Goal: Complete application form

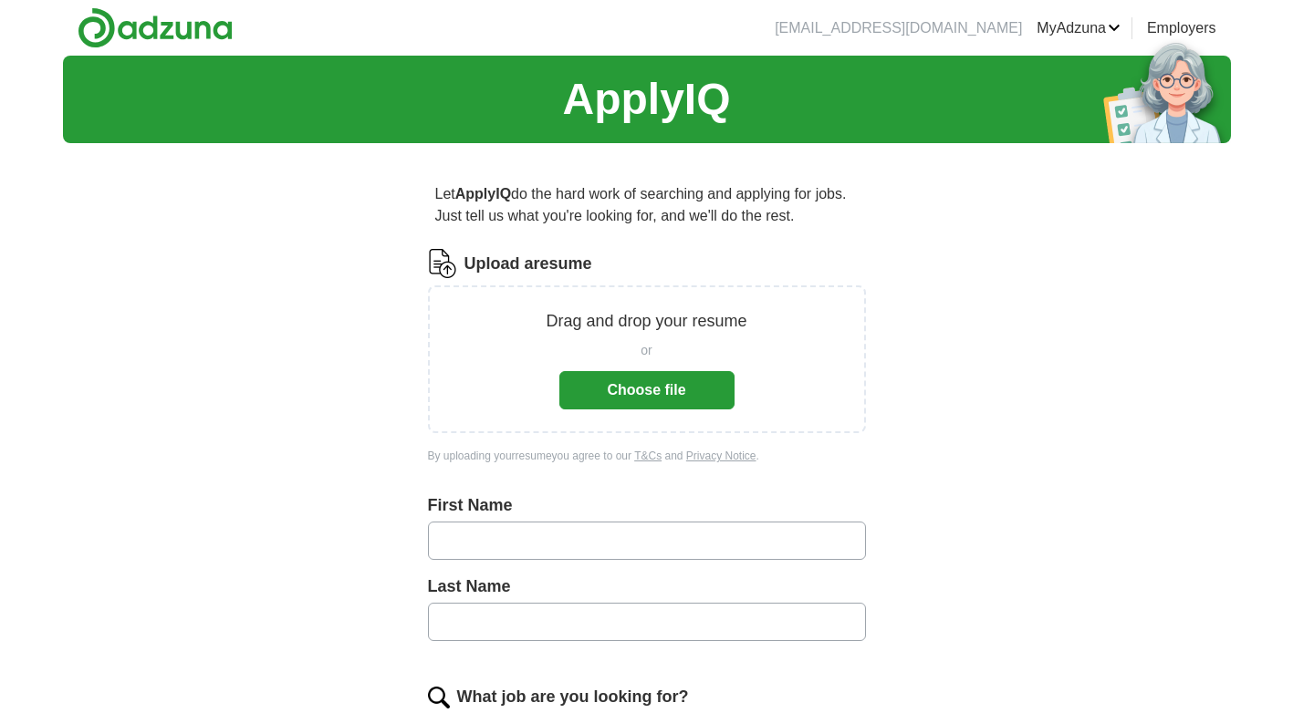
click at [625, 401] on button "Choose file" at bounding box center [646, 390] width 175 height 38
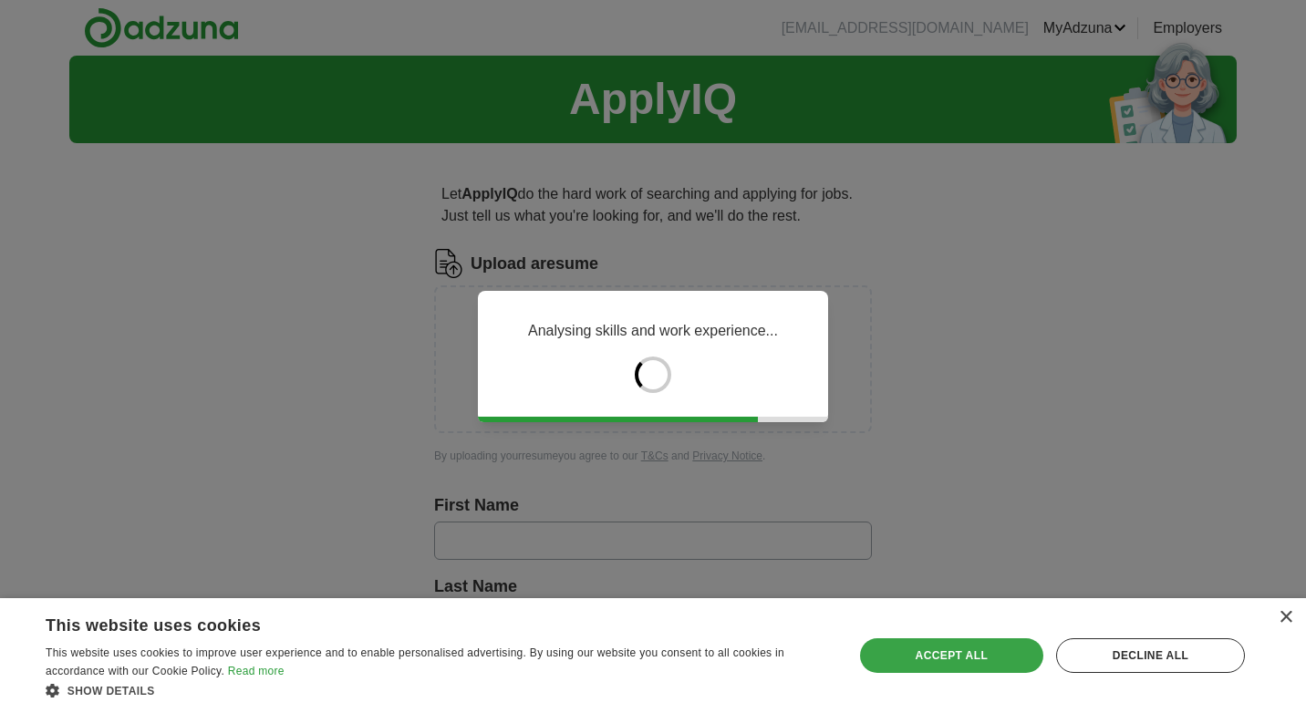
click at [962, 659] on div "Accept all" at bounding box center [951, 656] width 183 height 35
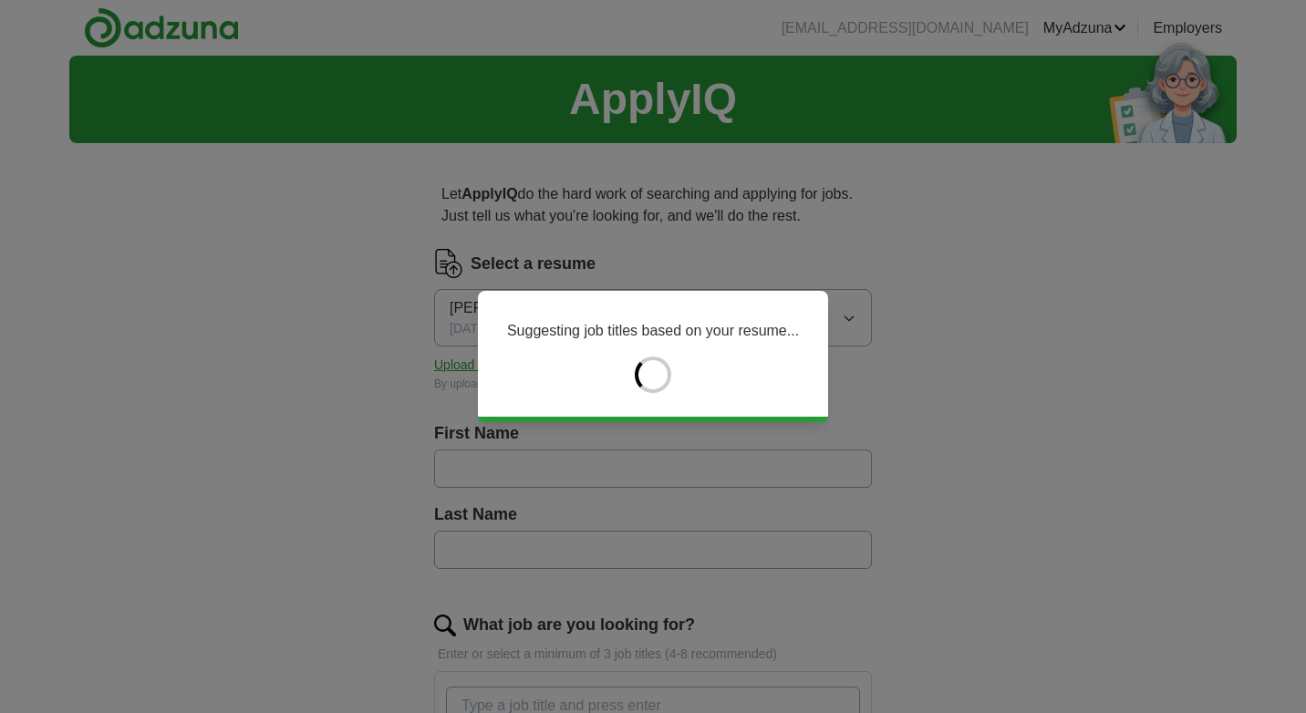
type input "*******"
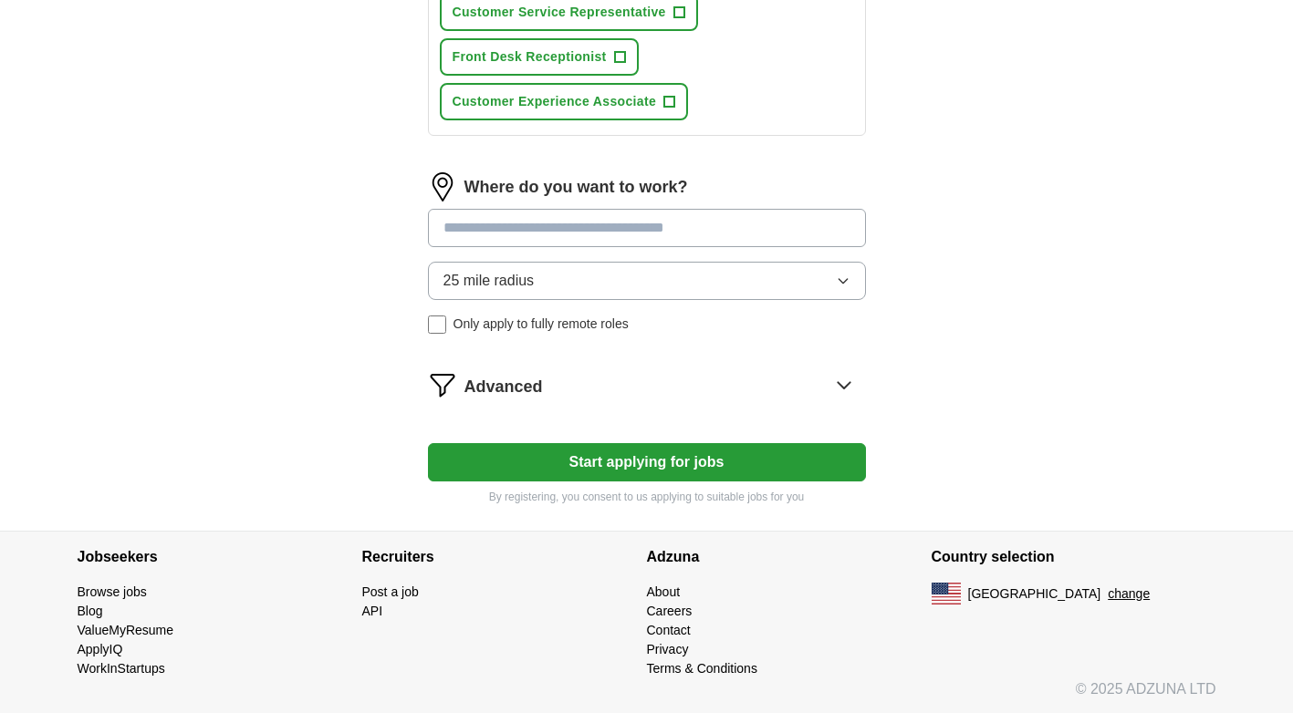
scroll to position [920, 0]
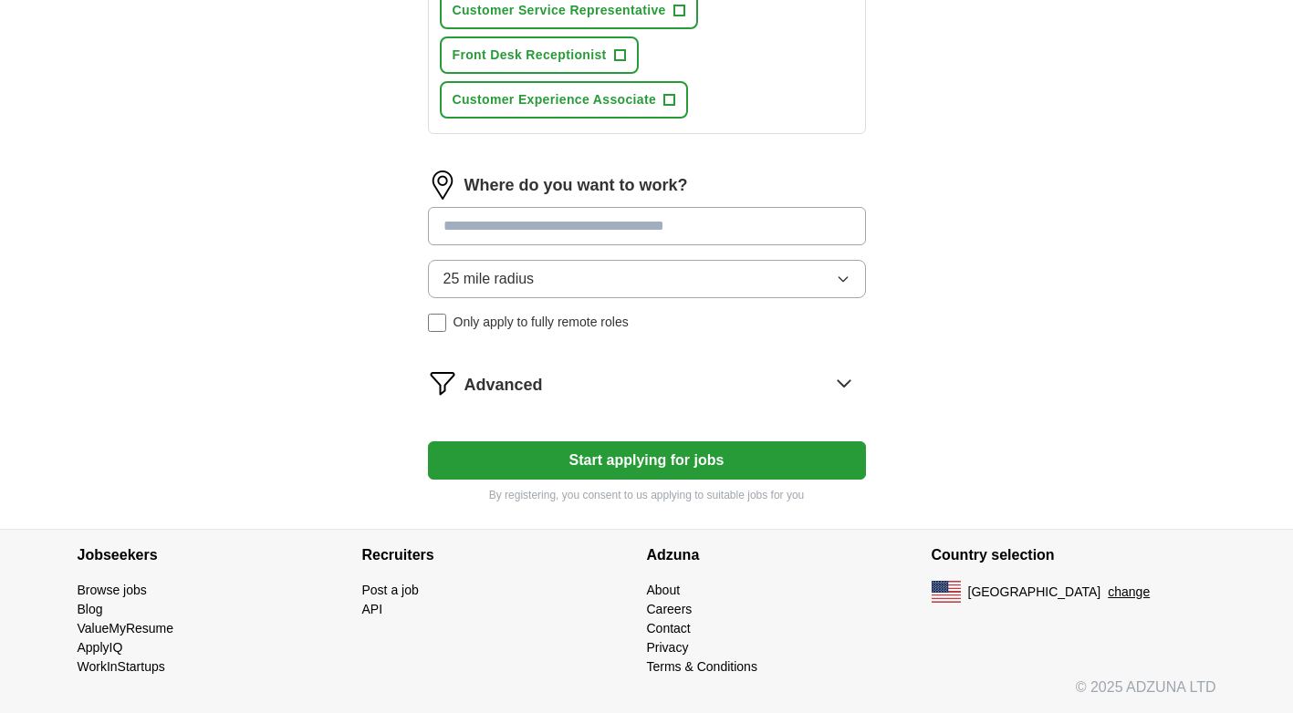
click at [729, 464] on button "Start applying for jobs" at bounding box center [647, 461] width 438 height 38
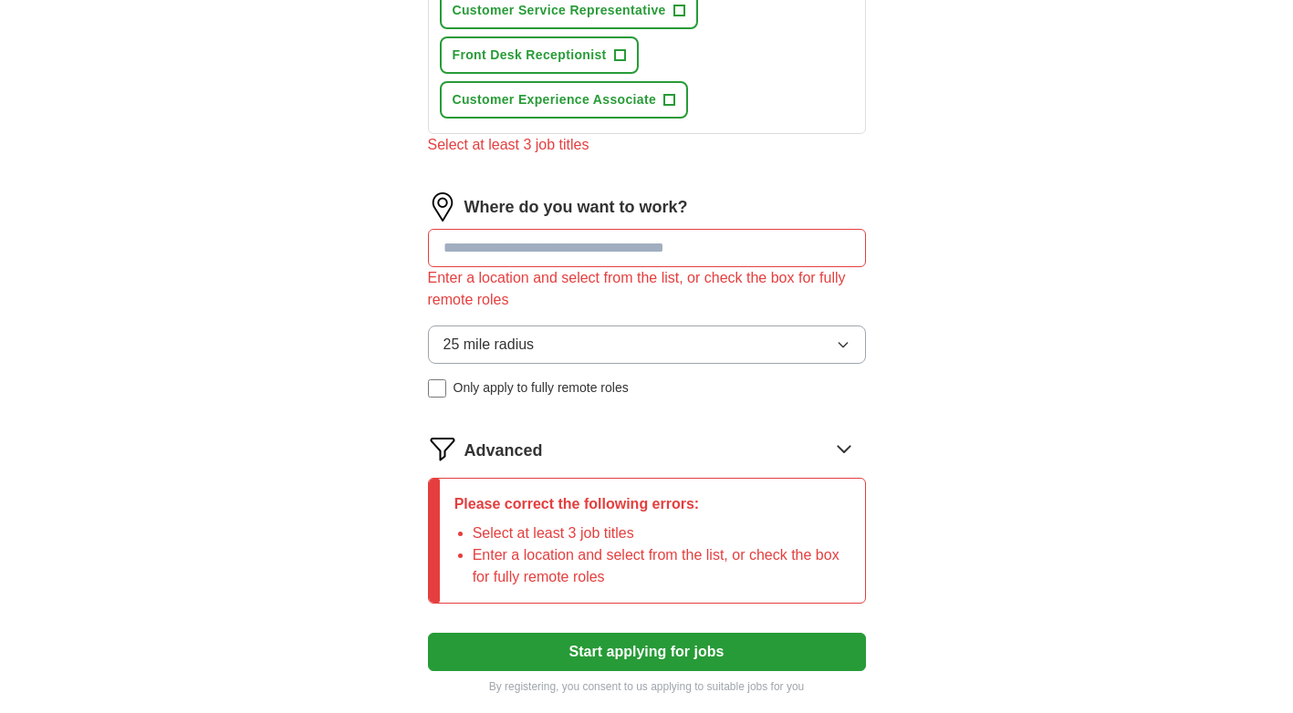
click at [587, 248] on input at bounding box center [647, 248] width 438 height 38
type input "***"
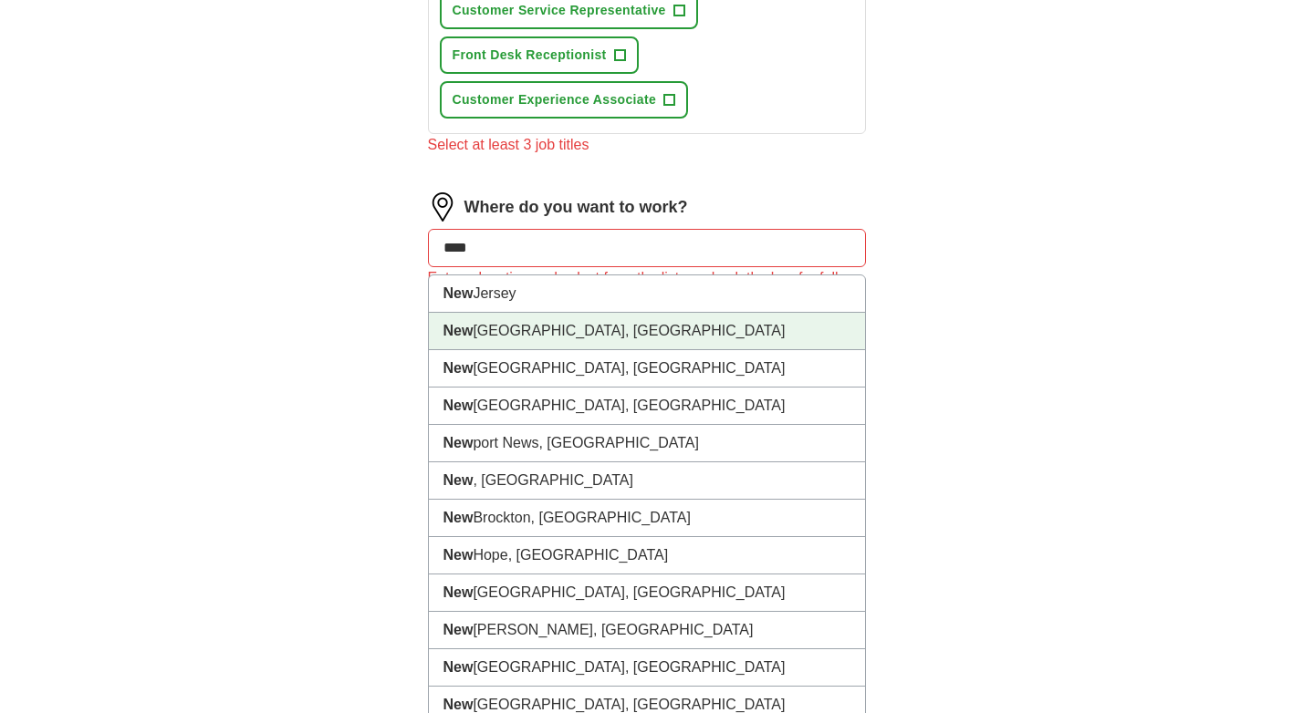
click at [578, 320] on li "[GEOGRAPHIC_DATA], [GEOGRAPHIC_DATA]" at bounding box center [647, 331] width 436 height 37
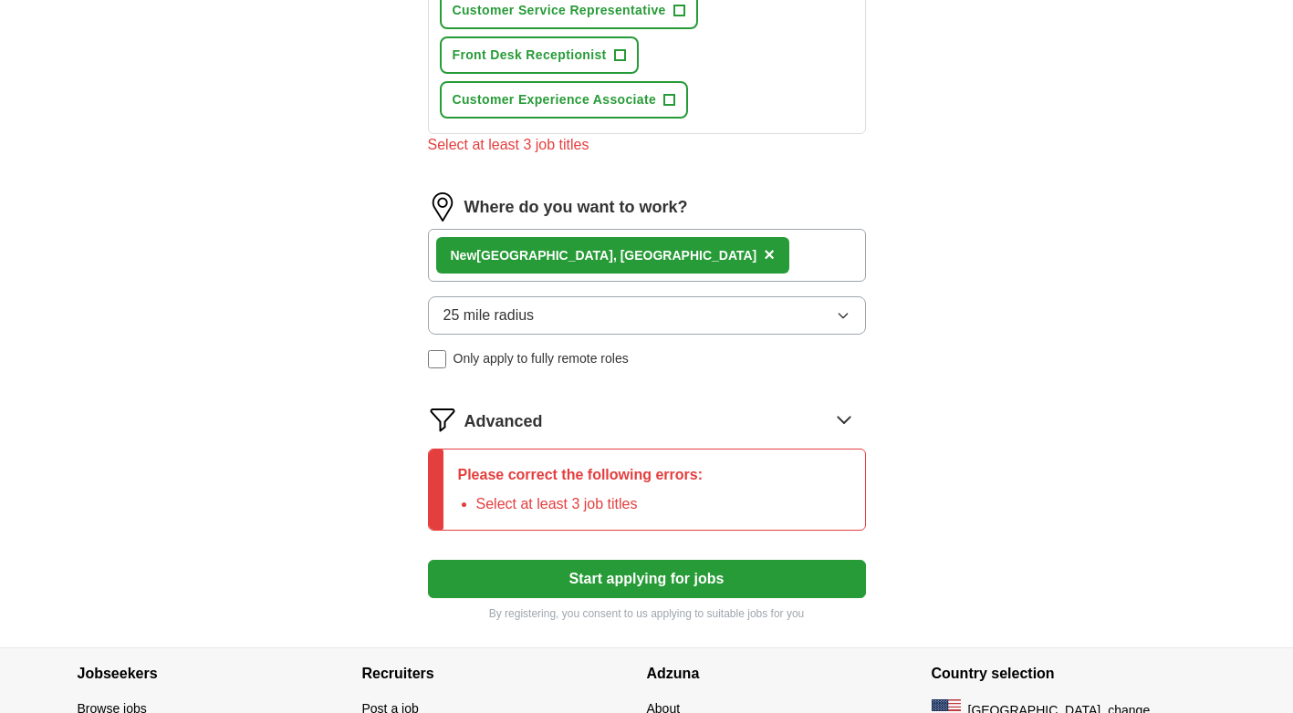
click at [559, 561] on button "Start applying for jobs" at bounding box center [647, 579] width 438 height 38
click at [559, 574] on button "Start applying for jobs" at bounding box center [647, 579] width 438 height 38
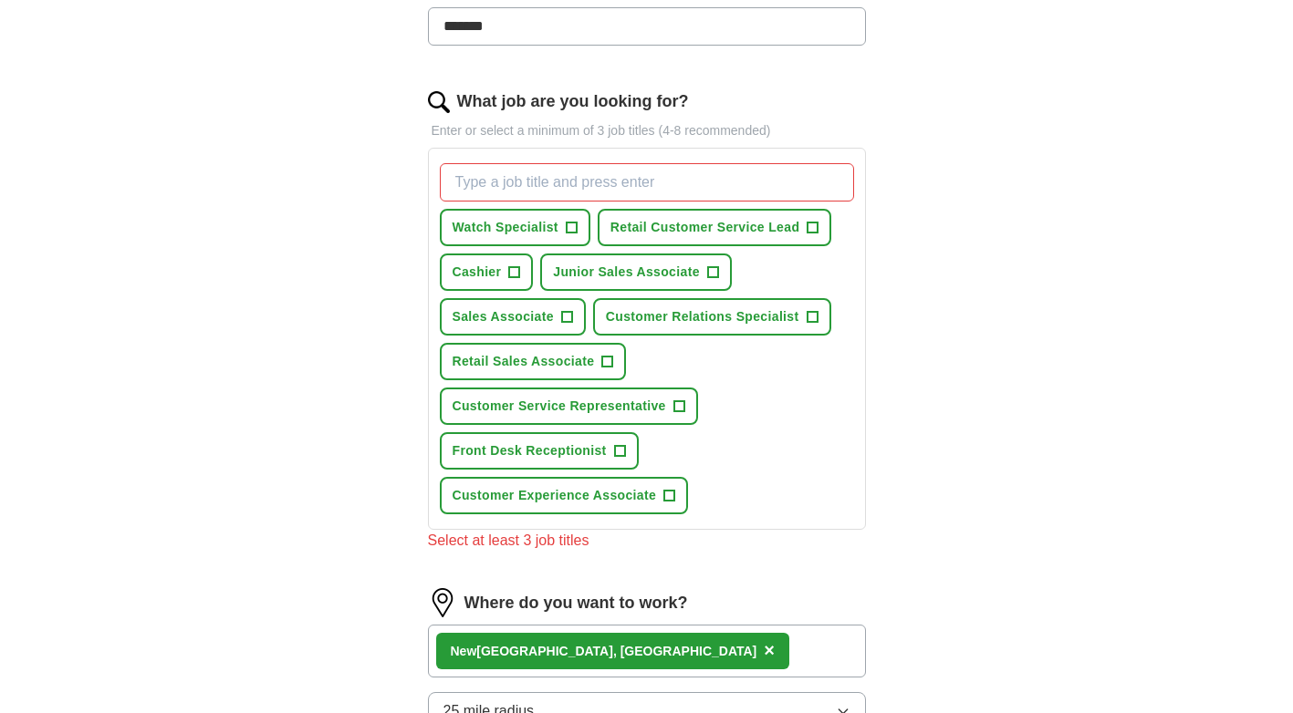
scroll to position [491, 0]
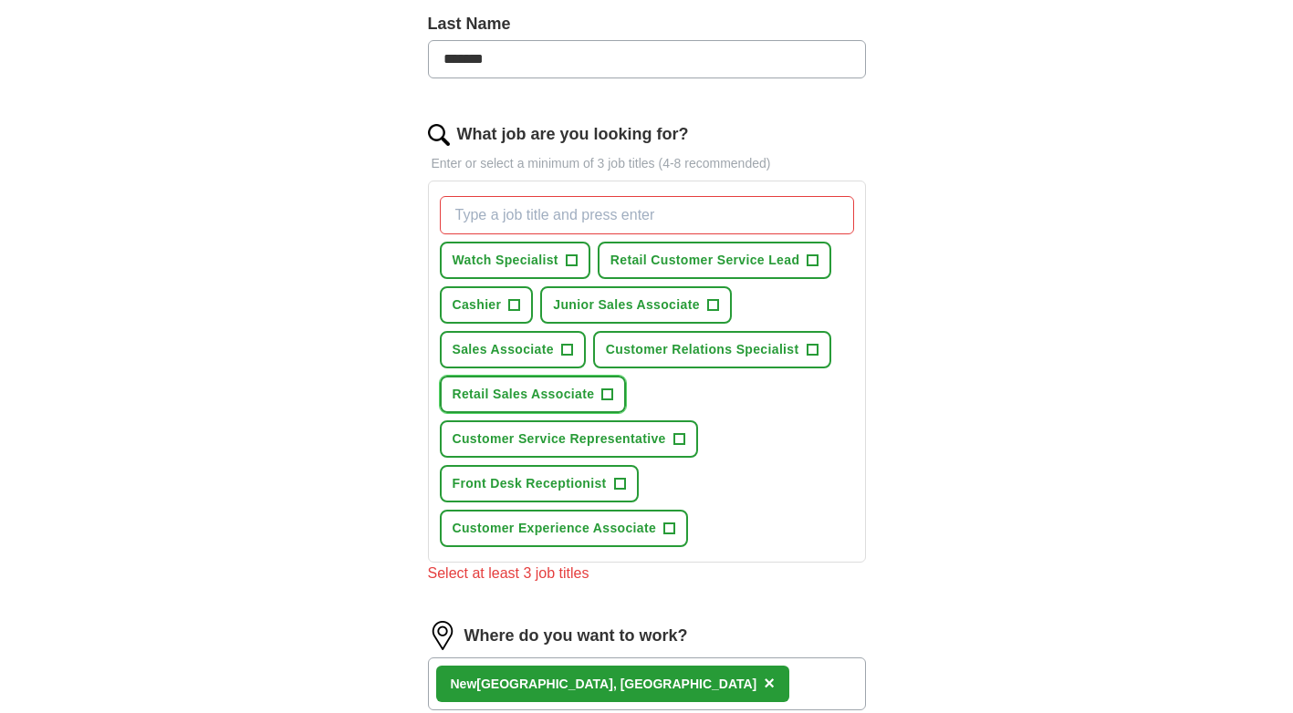
click at [490, 398] on span "Retail Sales Associate" at bounding box center [523, 394] width 142 height 19
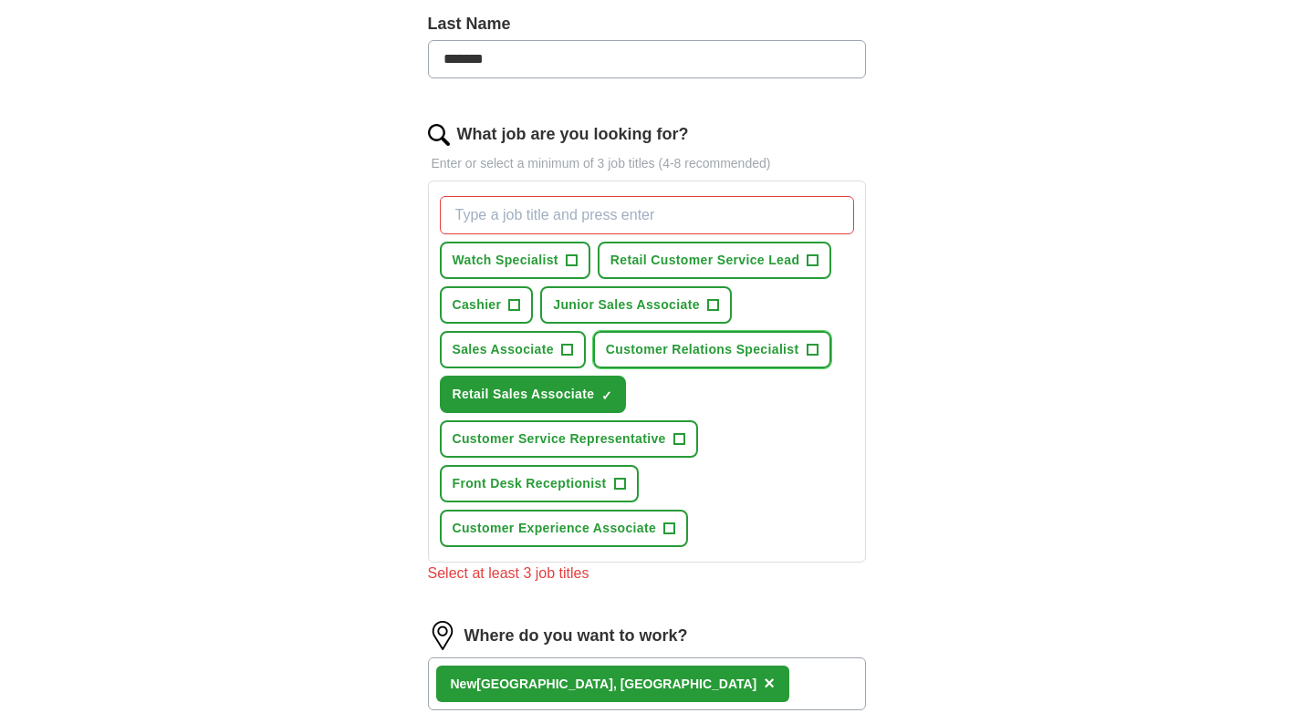
click at [711, 351] on span "Customer Relations Specialist" at bounding box center [702, 349] width 193 height 19
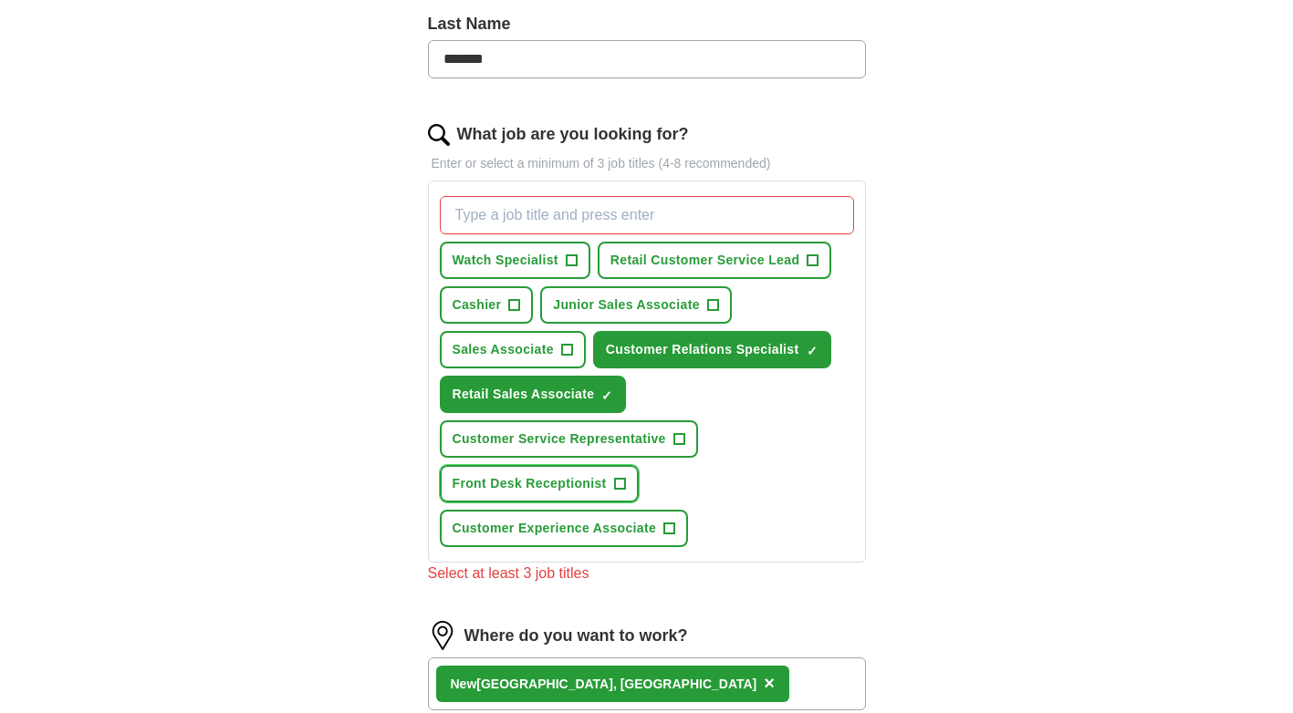
click at [616, 483] on span "+" at bounding box center [619, 484] width 11 height 15
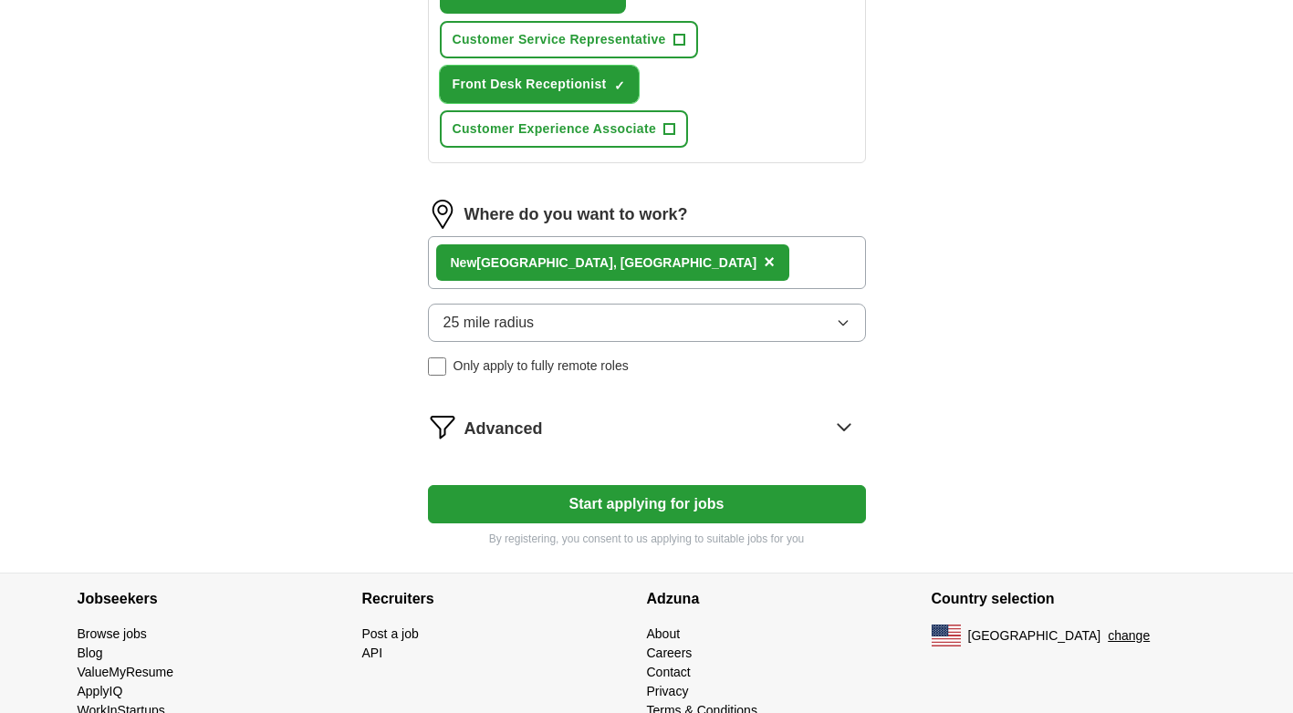
scroll to position [934, 0]
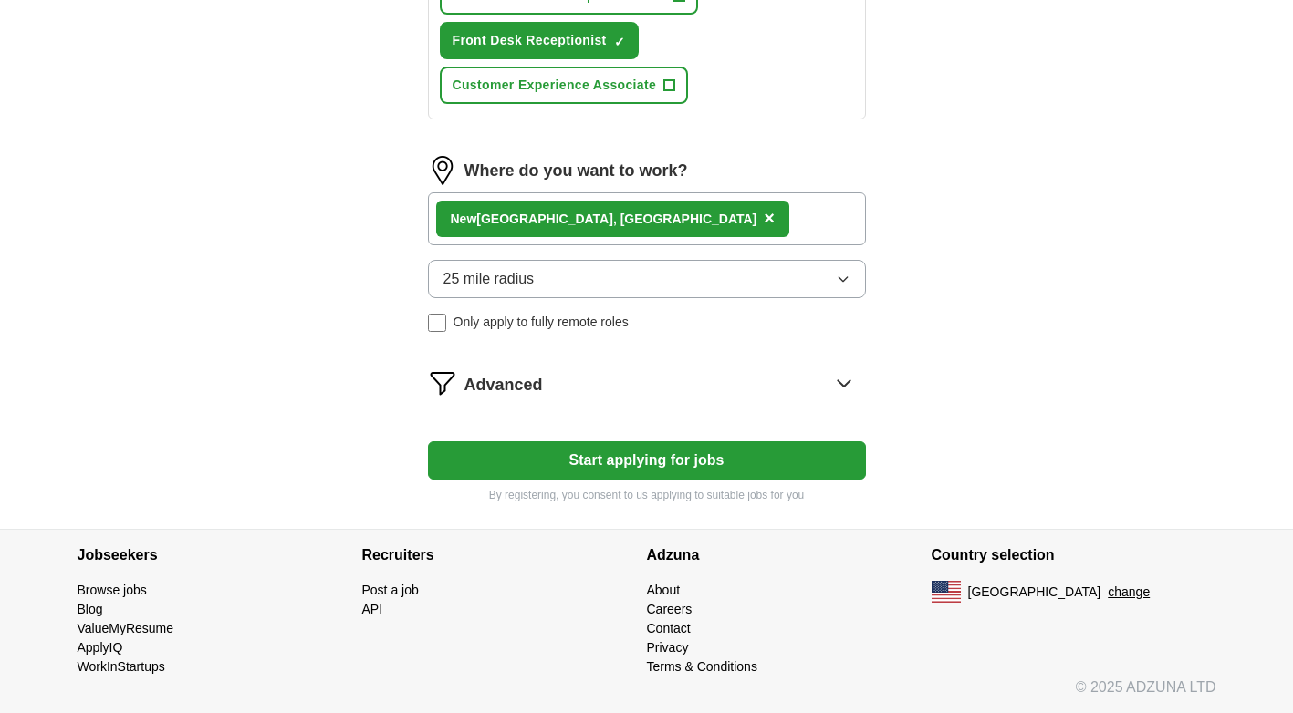
click at [619, 463] on button "Start applying for jobs" at bounding box center [647, 461] width 438 height 38
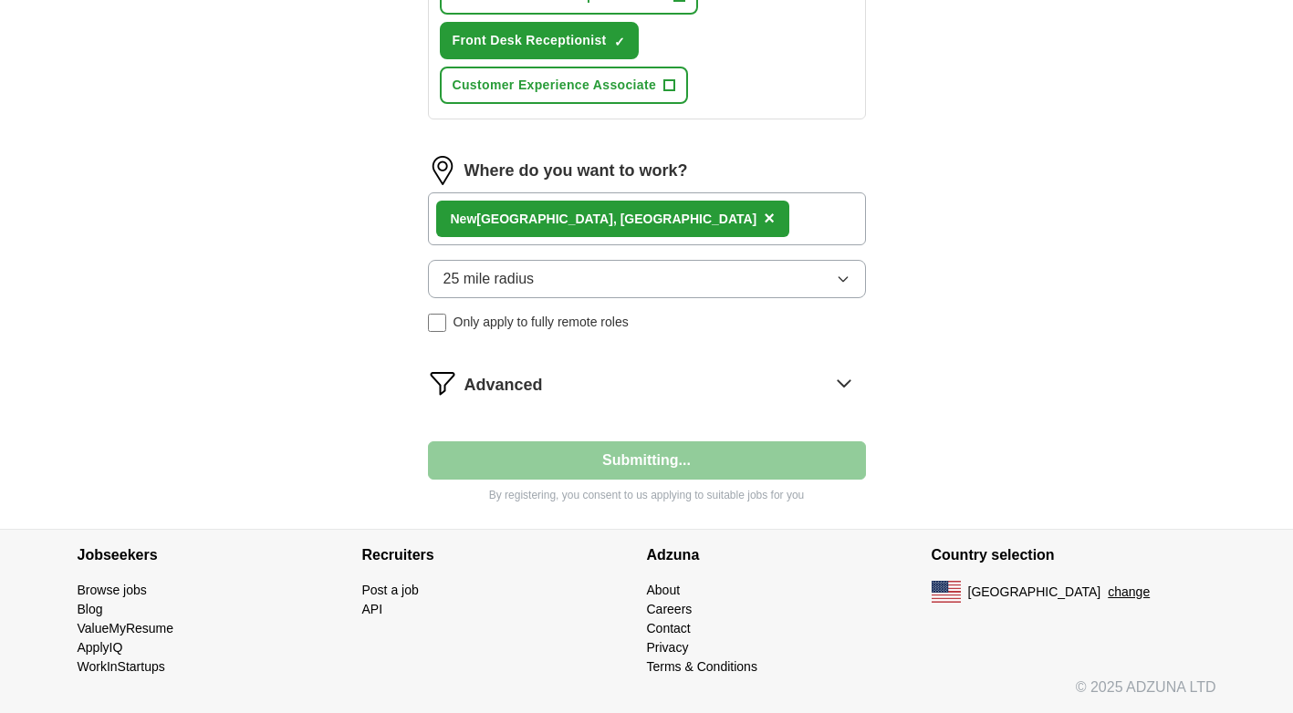
select select "**"
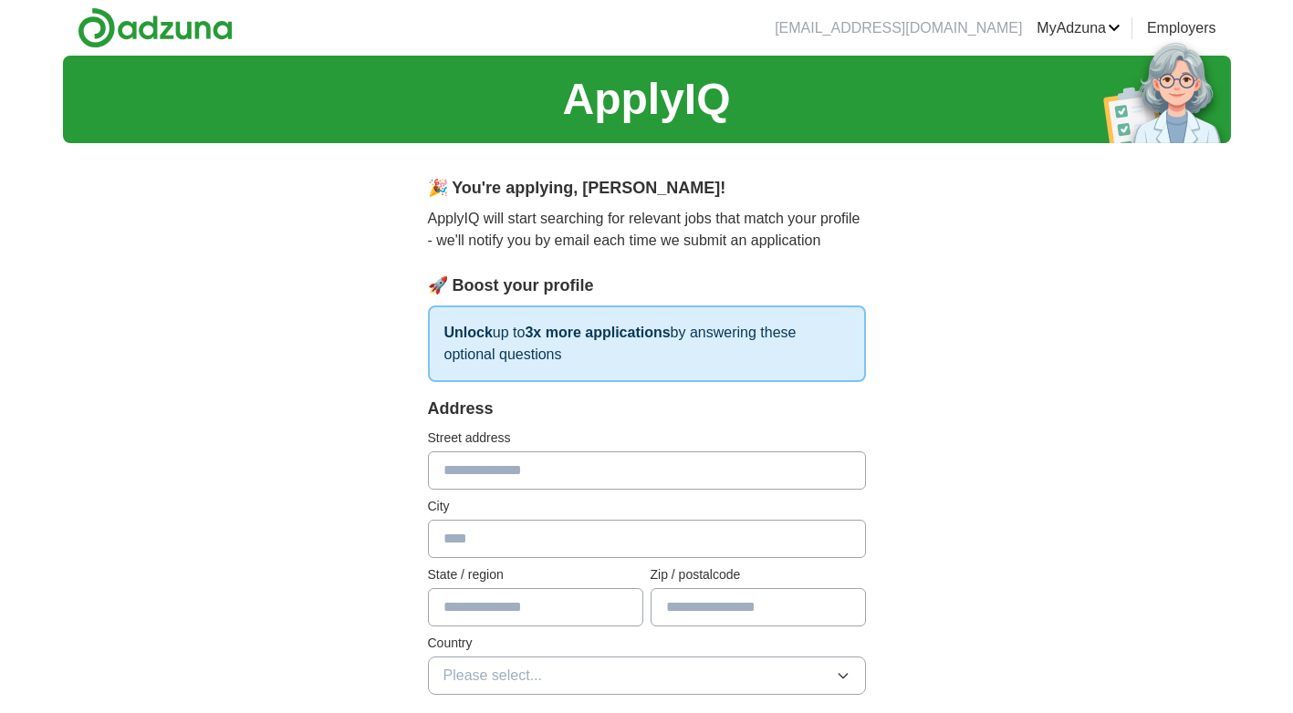
scroll to position [91, 0]
